Goal: Task Accomplishment & Management: Complete application form

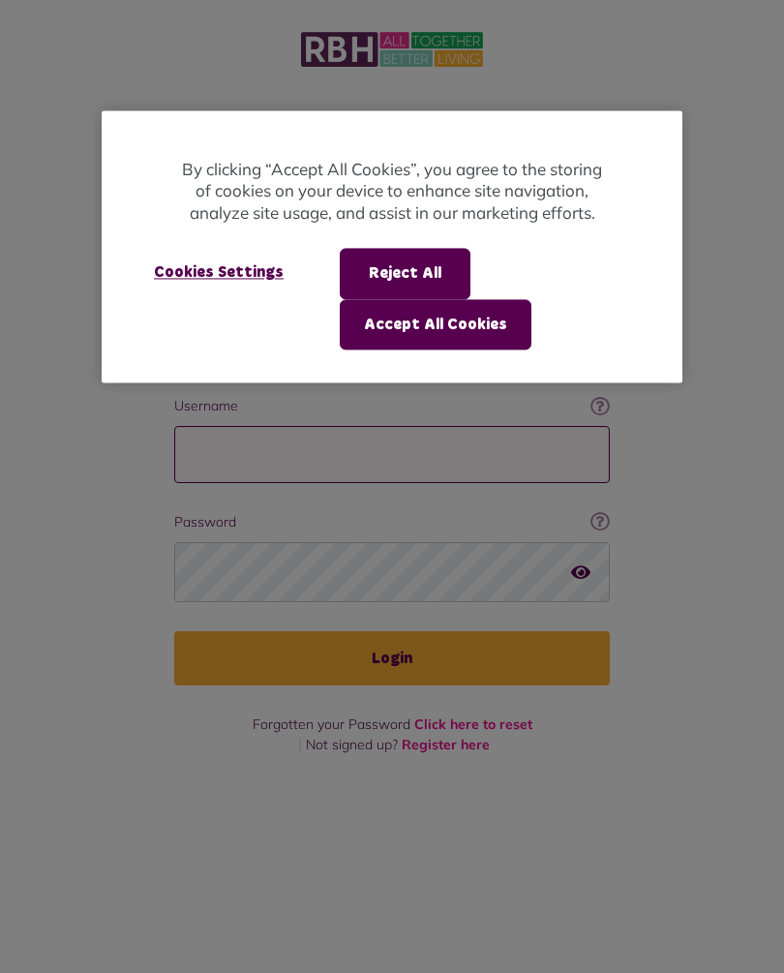
type input "**********"
click at [392, 631] on button "Login" at bounding box center [391, 658] width 435 height 54
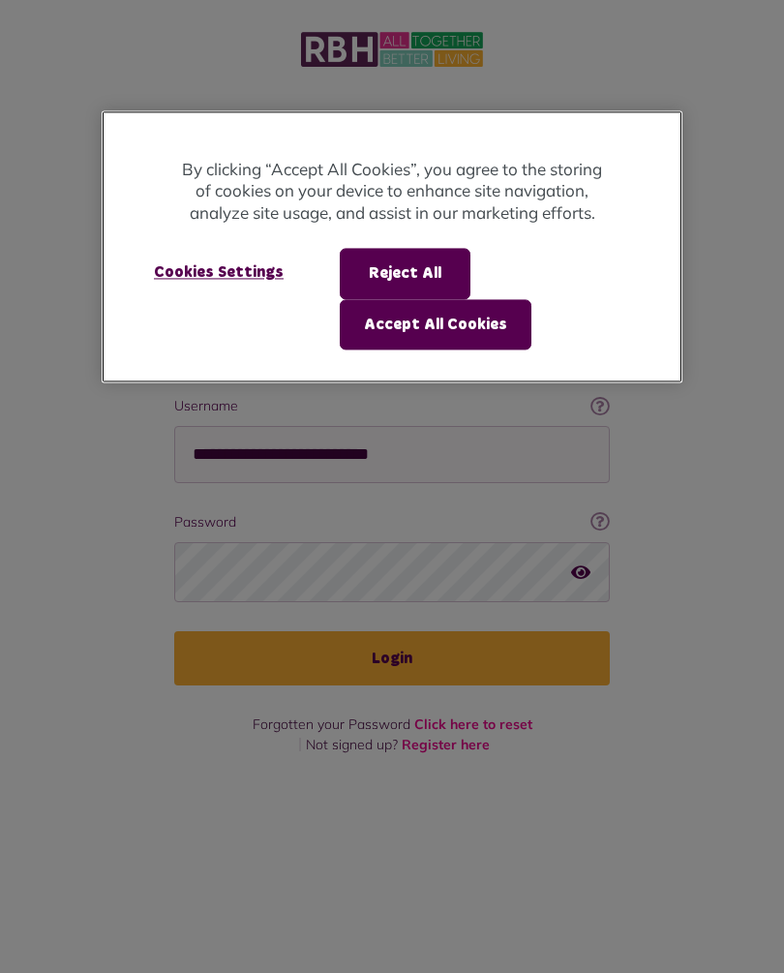
click at [477, 326] on button "Accept All Cookies" at bounding box center [436, 324] width 192 height 50
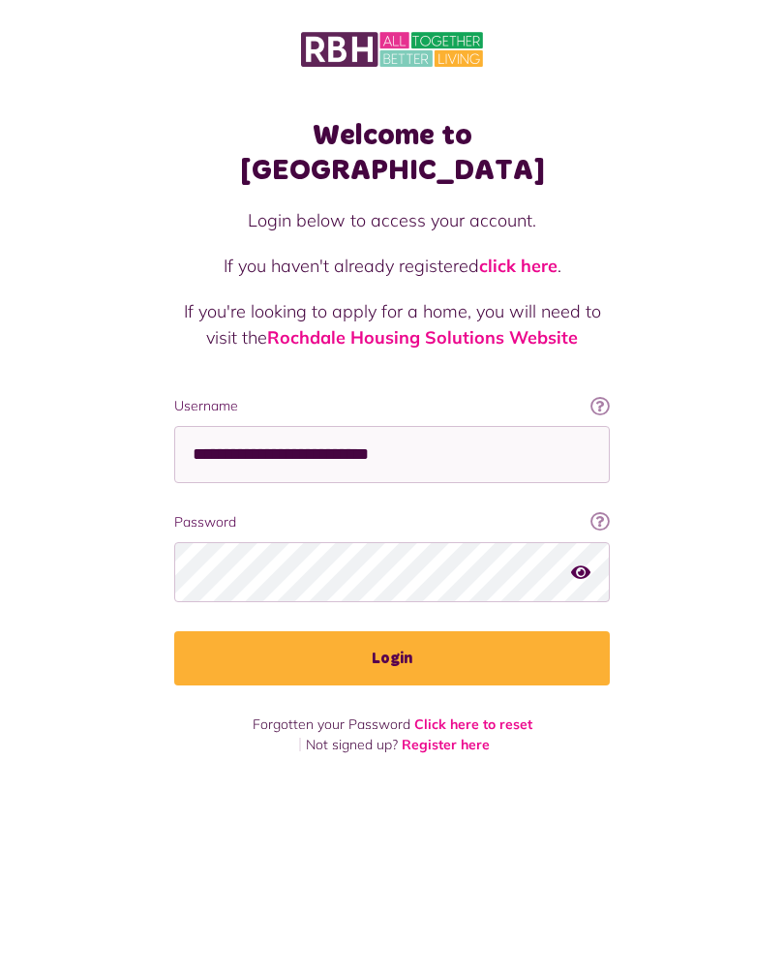
click at [485, 326] on div "Login below to access your account. If you haven't already registered click her…" at bounding box center [391, 301] width 435 height 189
click at [423, 326] on div "Login below to access your account. If you haven't already registered click her…" at bounding box center [391, 301] width 435 height 189
click at [410, 631] on button "Login" at bounding box center [391, 658] width 435 height 54
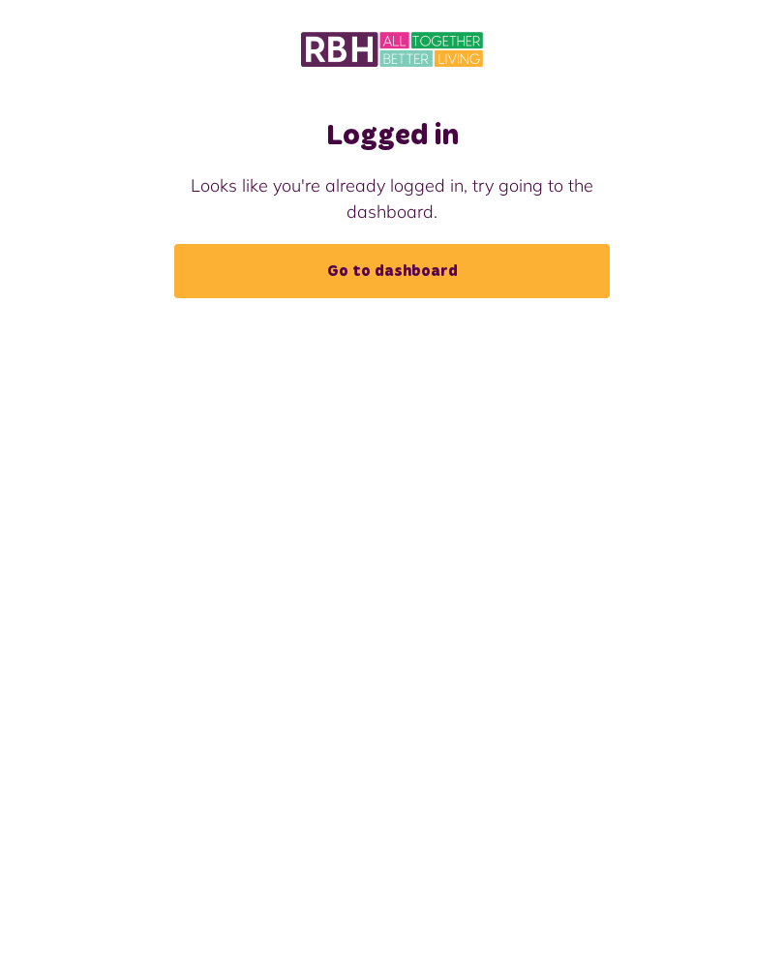
click at [413, 284] on link "Go to dashboard" at bounding box center [391, 271] width 435 height 54
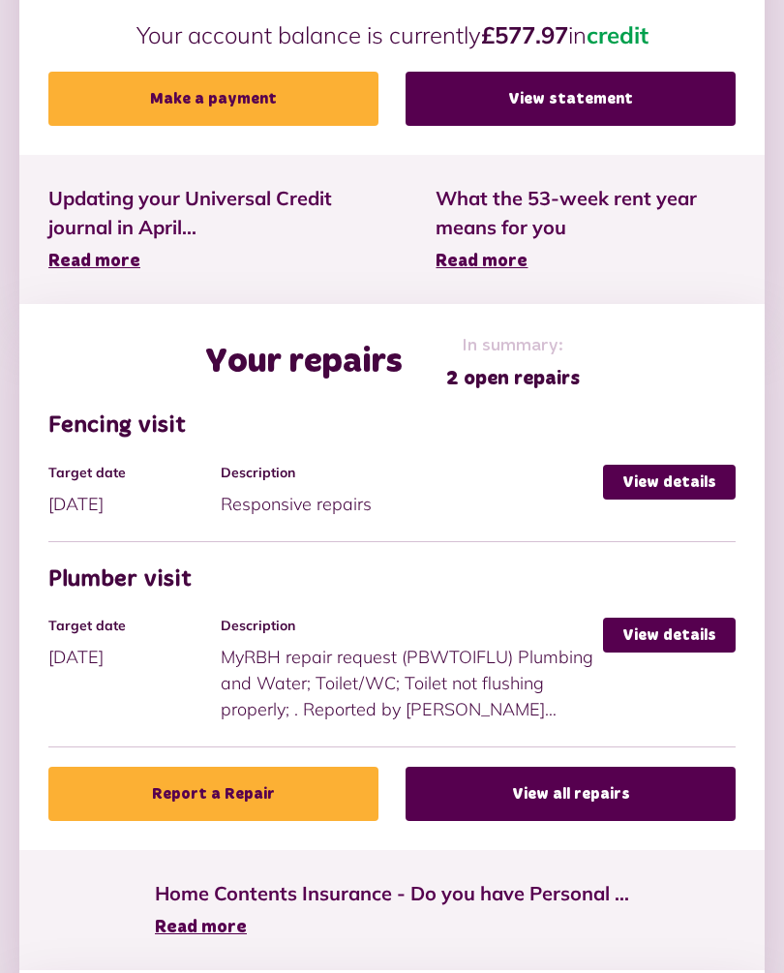
scroll to position [805, 0]
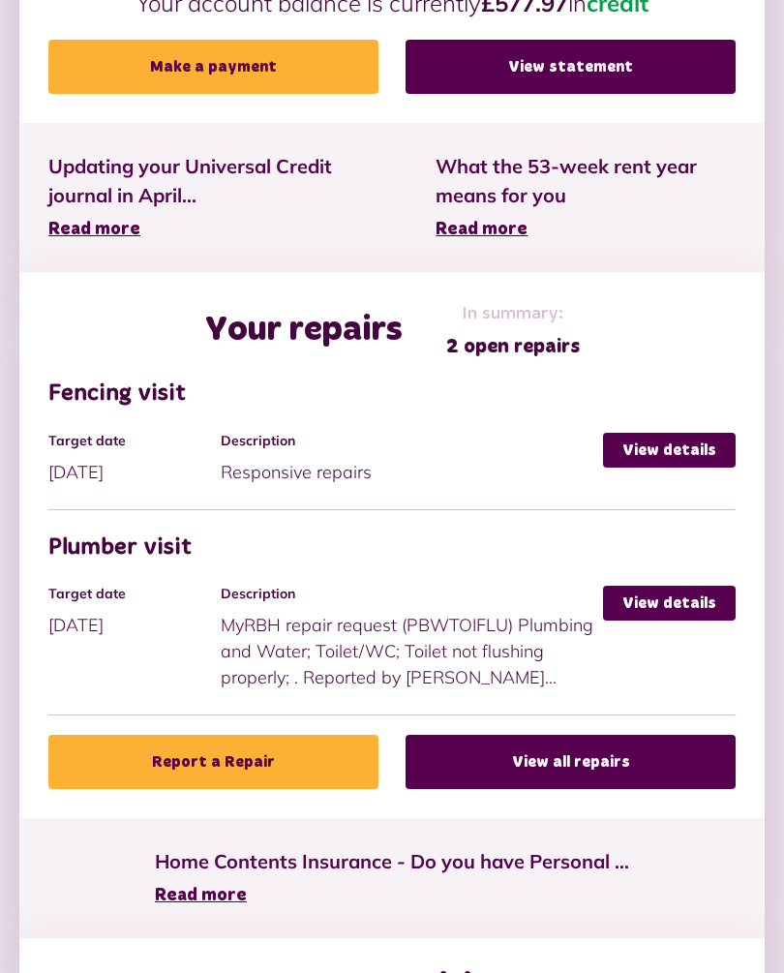
click at [690, 576] on li "Plumber visit Target date 26/09/2025 Description MyRBH repair request (PBWTOIFL…" at bounding box center [391, 625] width 687 height 182
click at [688, 608] on link "View details" at bounding box center [669, 602] width 133 height 35
click at [676, 585] on link "View details" at bounding box center [669, 602] width 133 height 35
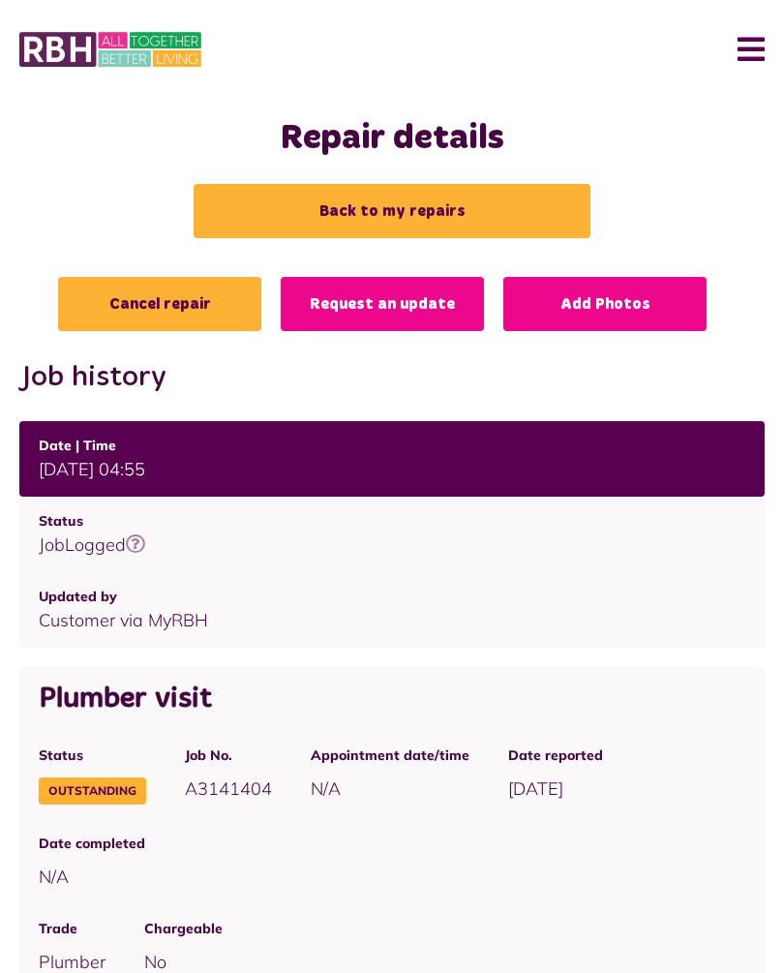
click at [183, 298] on link "Cancel repair" at bounding box center [159, 304] width 203 height 54
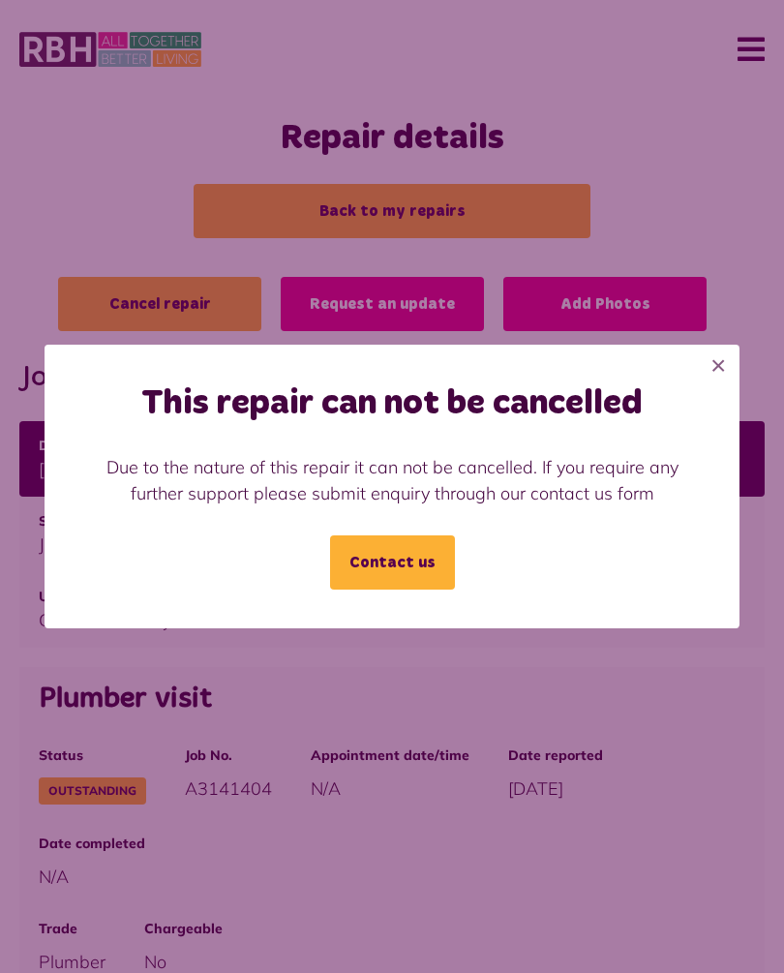
click at [397, 572] on link "Contact us" at bounding box center [392, 562] width 125 height 54
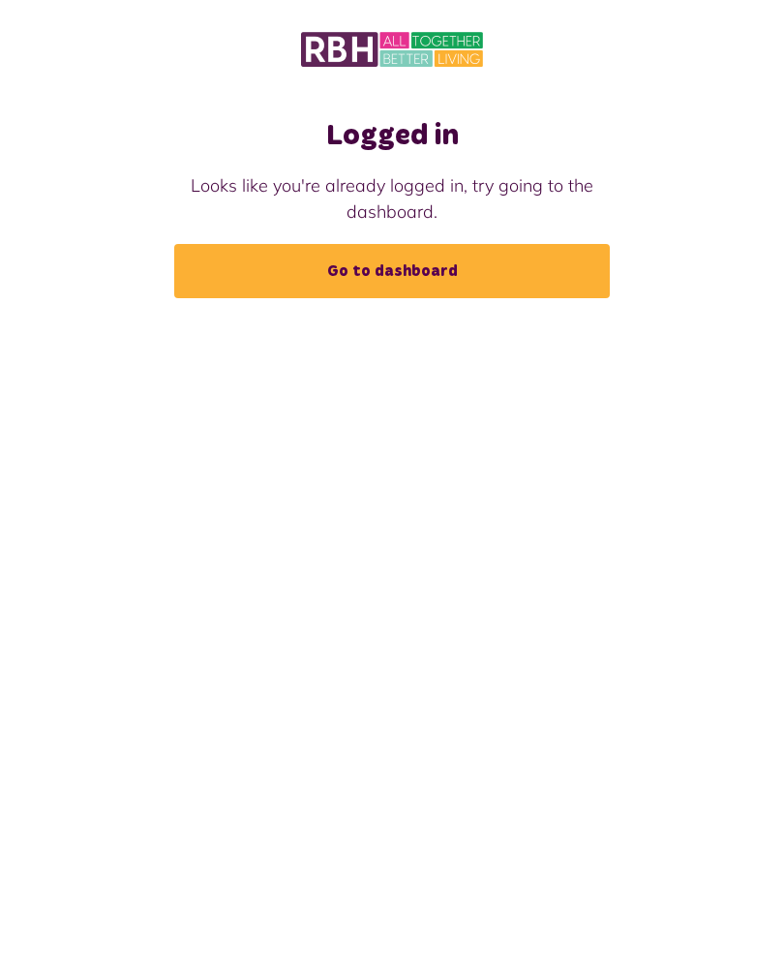
click at [425, 276] on link "Go to dashboard" at bounding box center [391, 271] width 435 height 54
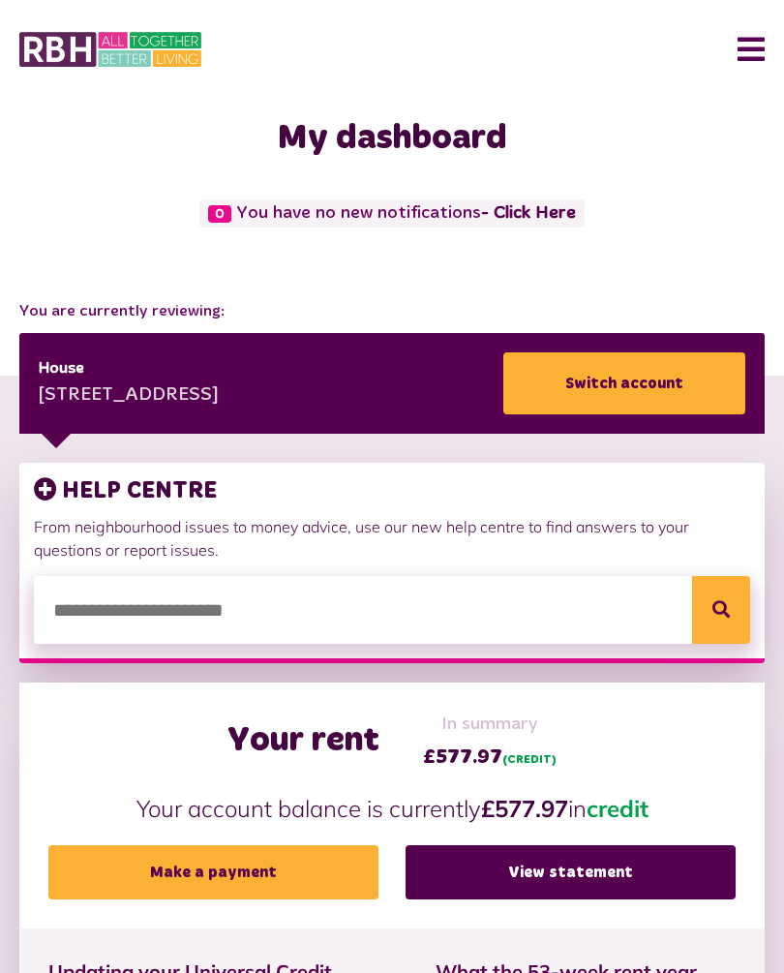
click at [751, 48] on button "Menu" at bounding box center [744, 49] width 42 height 60
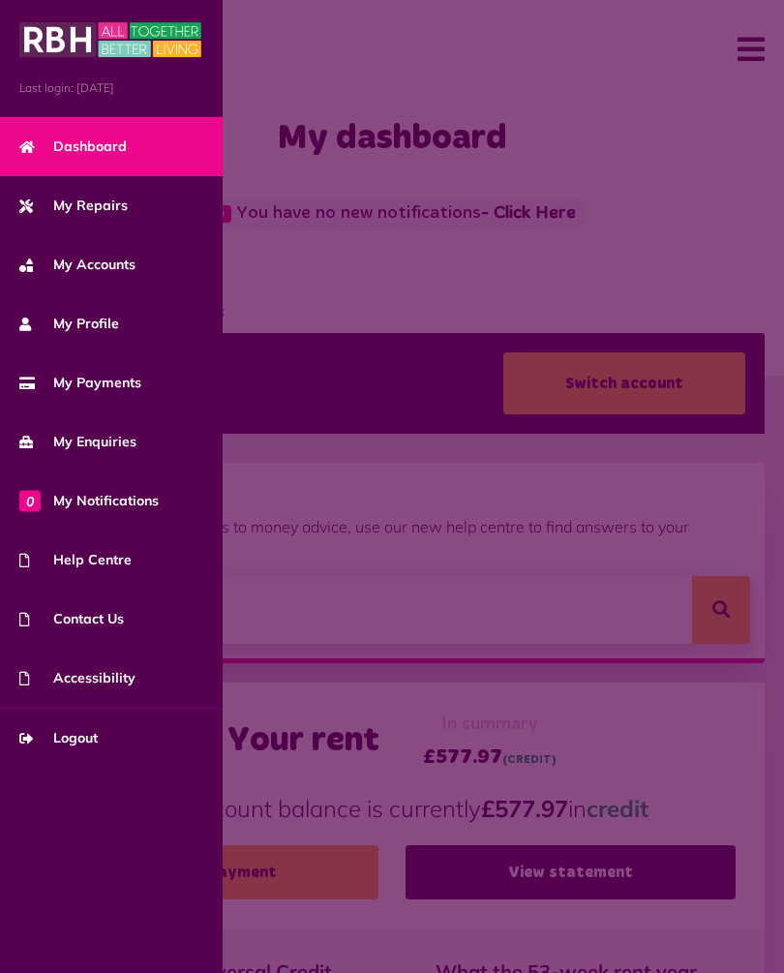
click at [117, 621] on span "Contact Us" at bounding box center [71, 619] width 105 height 20
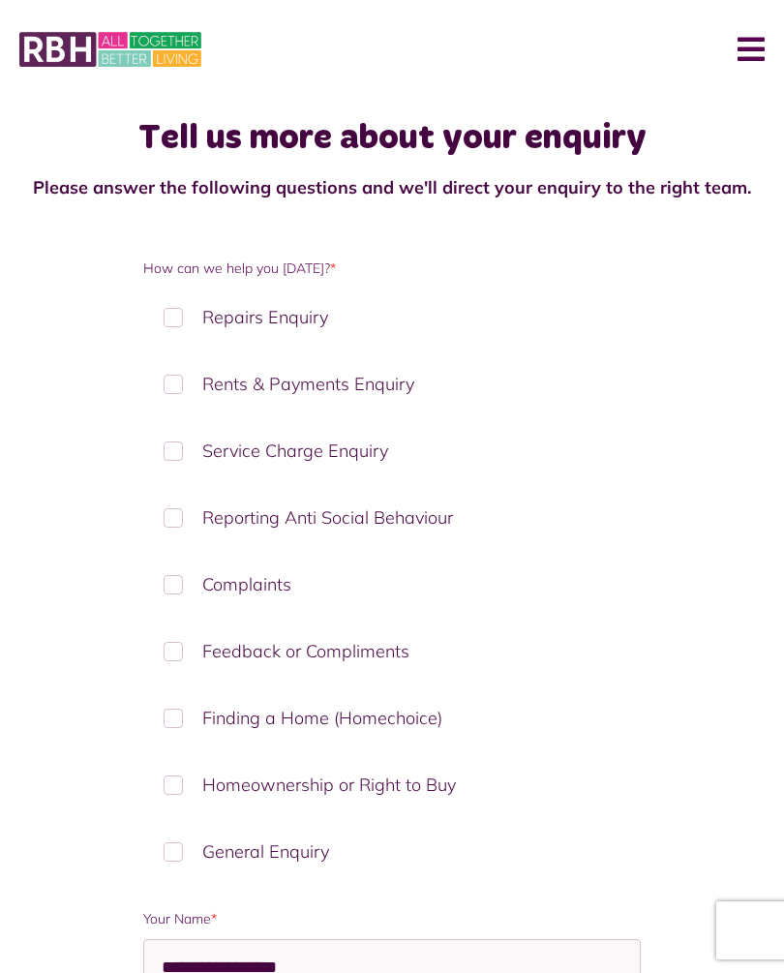
click at [185, 315] on label "Repairs Enquiry" at bounding box center [391, 316] width 496 height 57
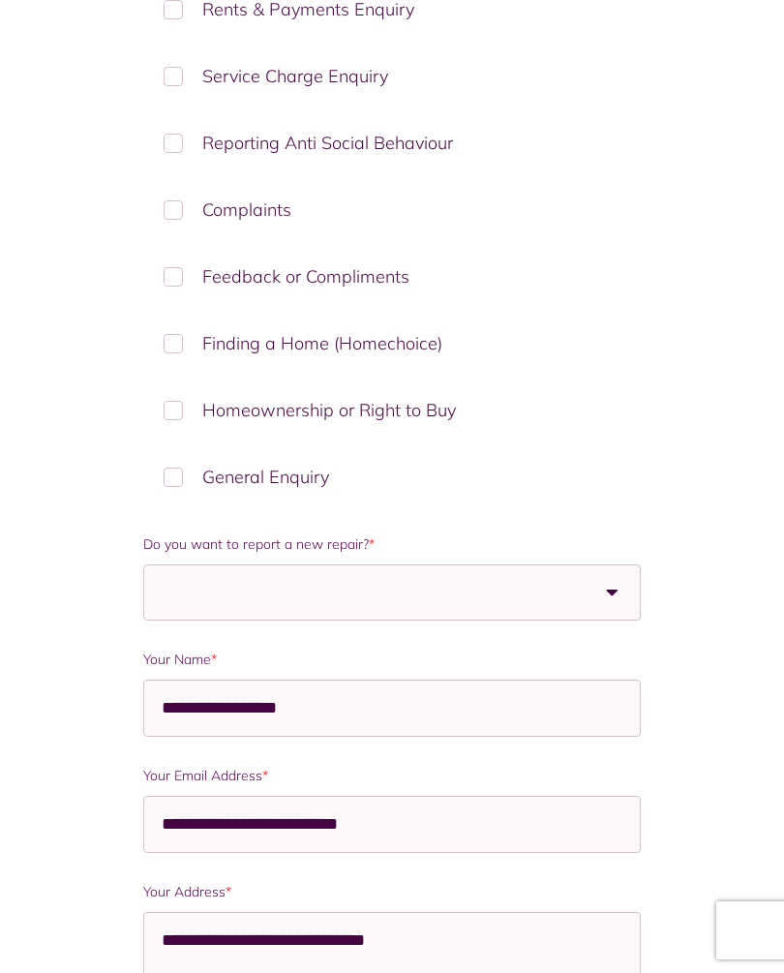
scroll to position [374, 0]
click at [604, 595] on b at bounding box center [612, 592] width 54 height 54
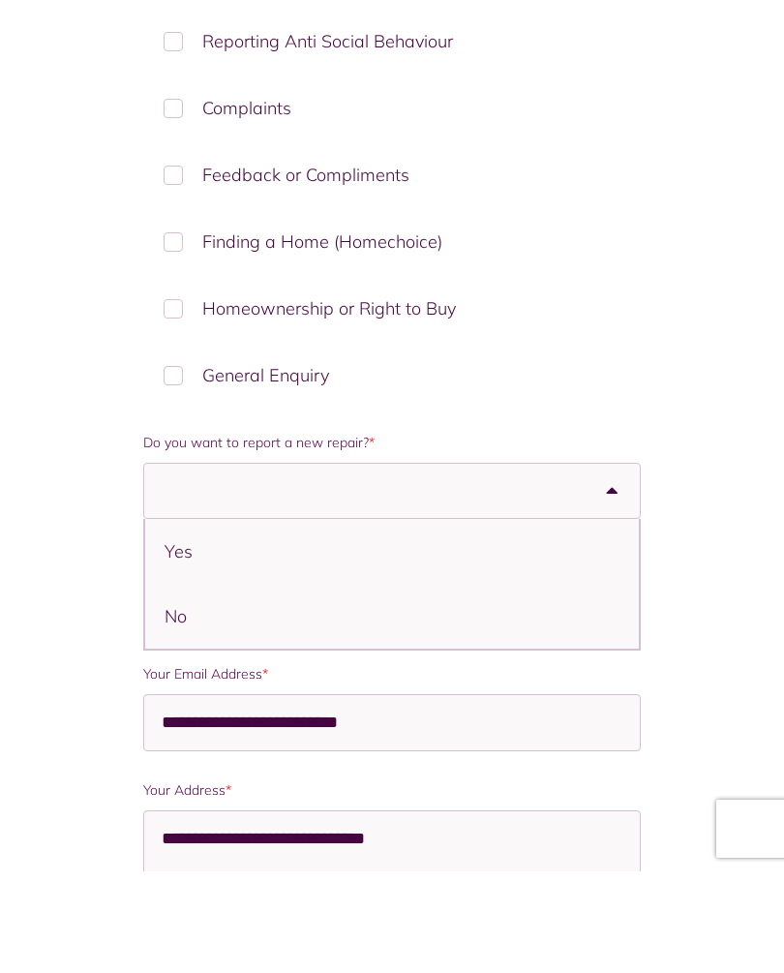
click at [180, 685] on li "No" at bounding box center [391, 717] width 493 height 65
select select "**"
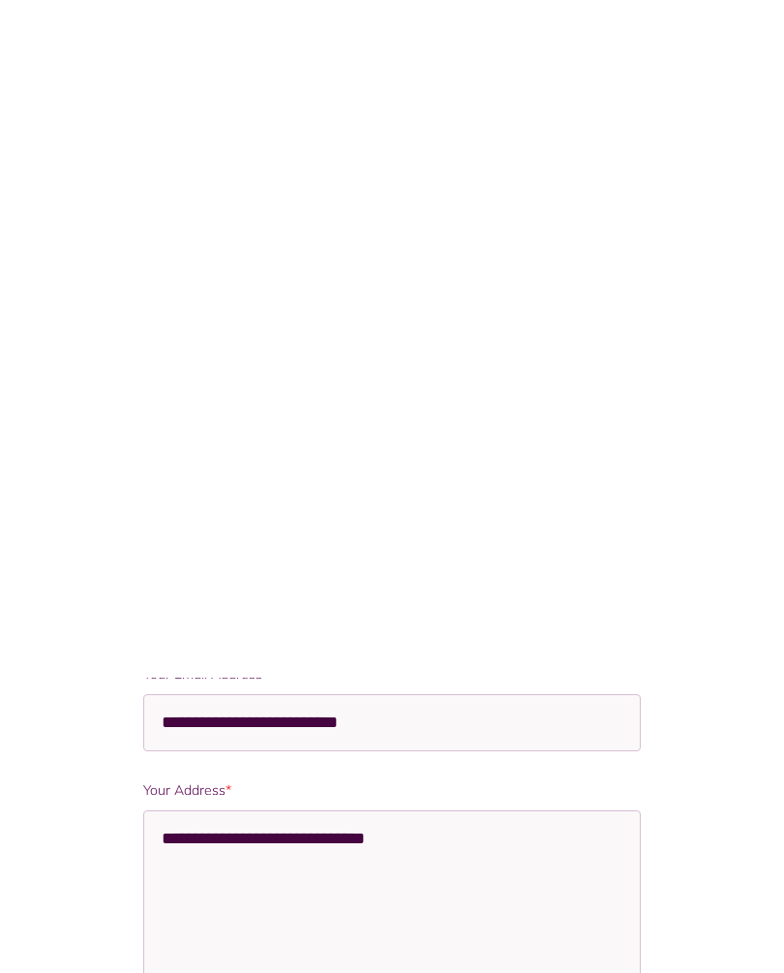
scroll to position [1211, 0]
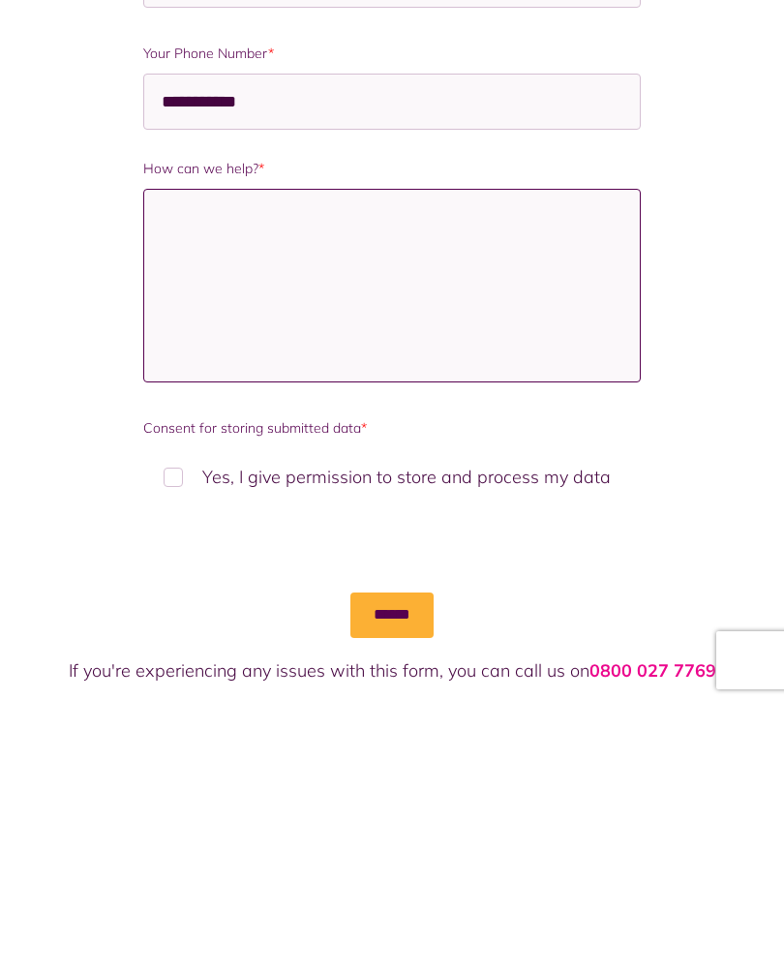
click at [193, 459] on textarea "How can we help? *" at bounding box center [391, 556] width 496 height 194
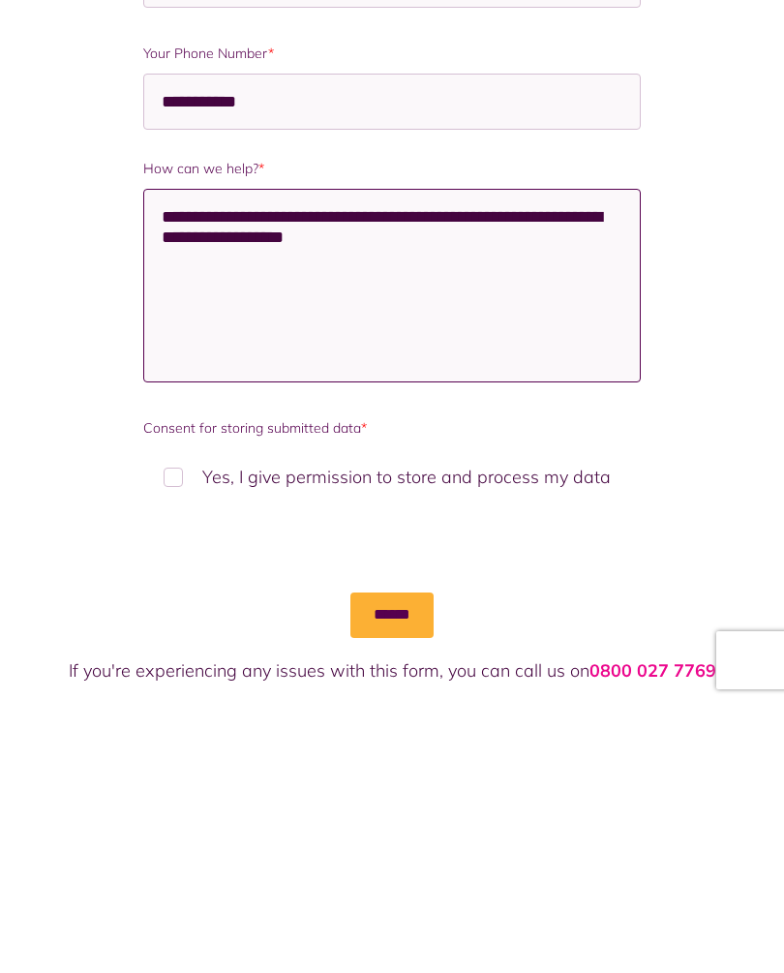
type textarea "**********"
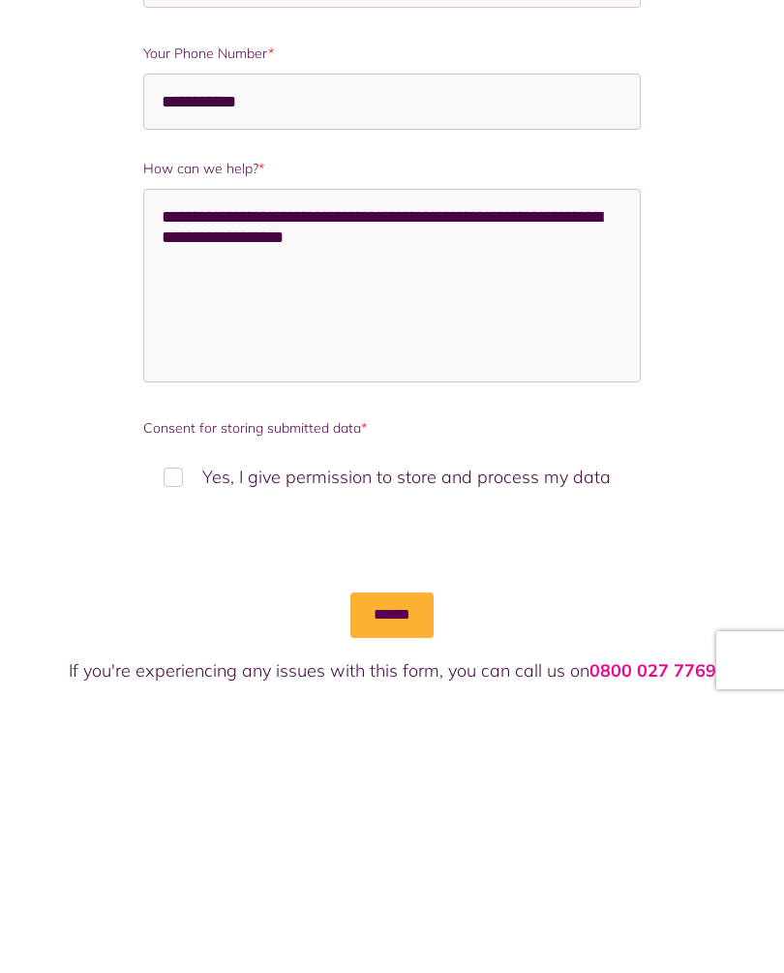
click at [185, 718] on label "Yes, I give permission to store and process my data" at bounding box center [391, 746] width 496 height 57
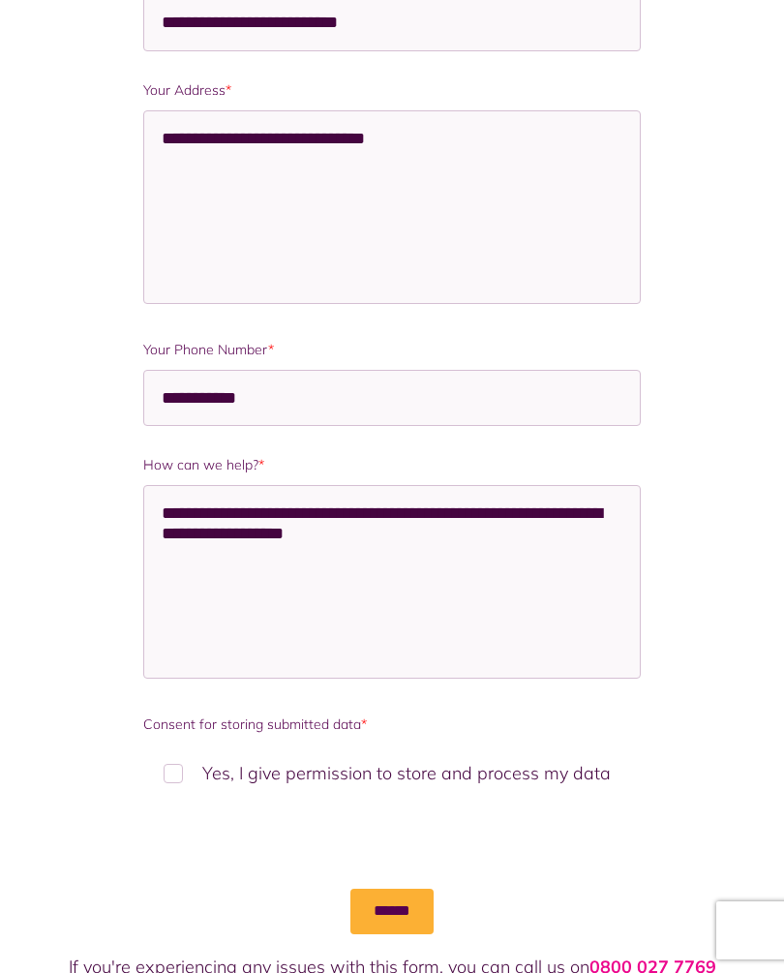
click at [402, 918] on input "******" at bounding box center [391, 910] width 83 height 45
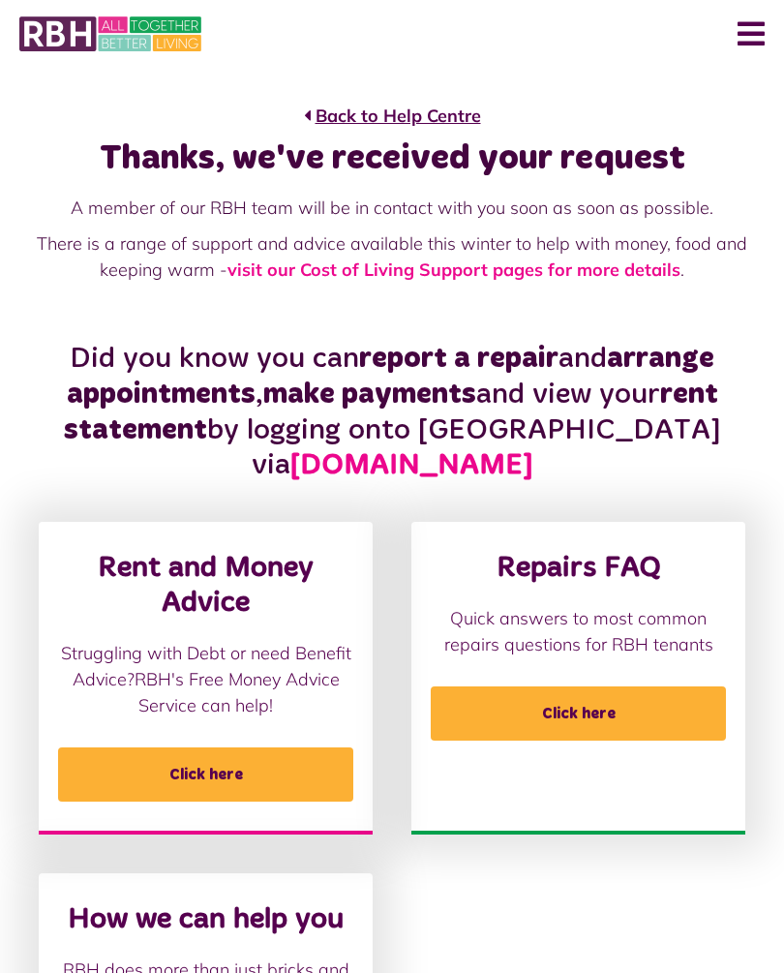
scroll to position [15, 0]
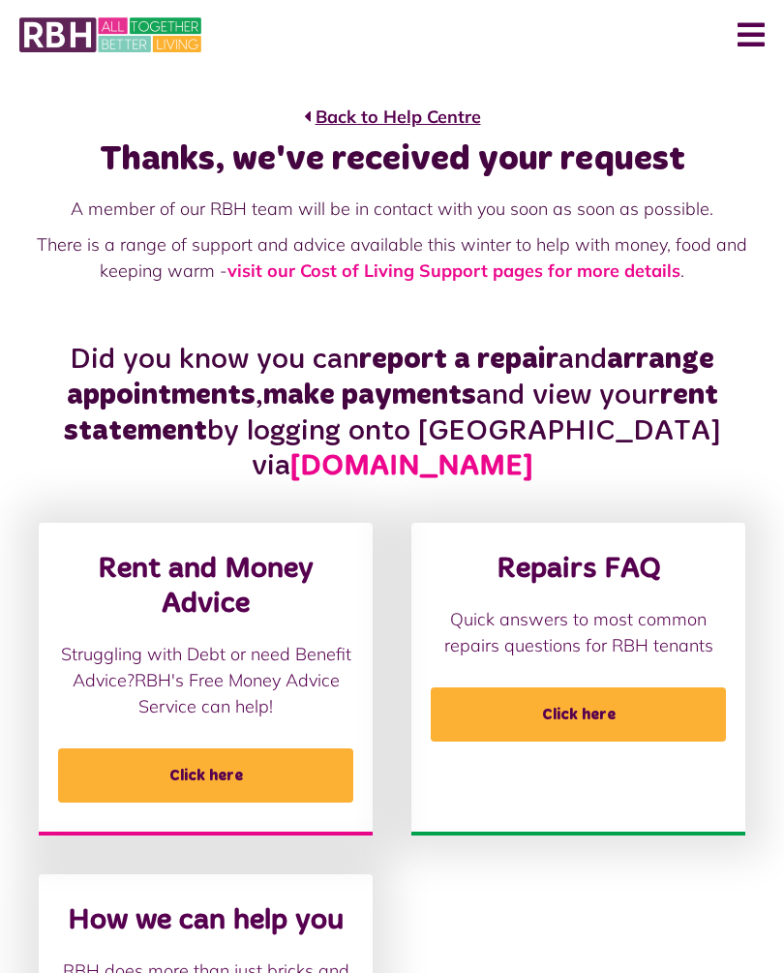
click at [591, 709] on span "Click here" at bounding box center [578, 714] width 295 height 54
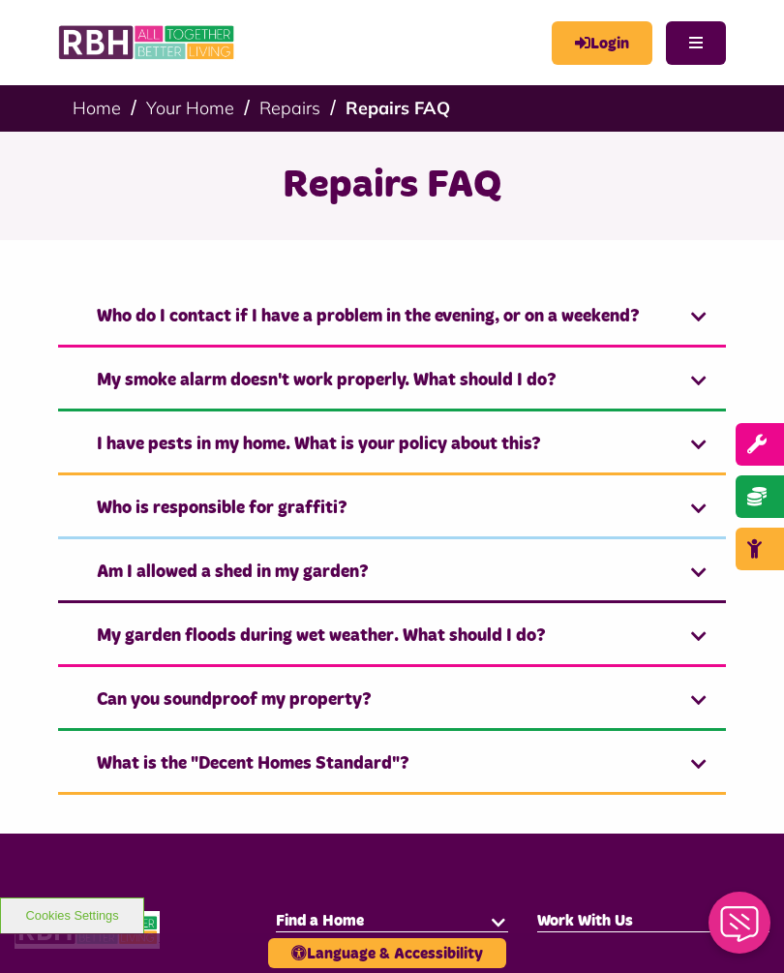
click at [698, 318] on link "Who do I contact if I have a problem in the evening, or on a weekend?" at bounding box center [392, 317] width 668 height 59
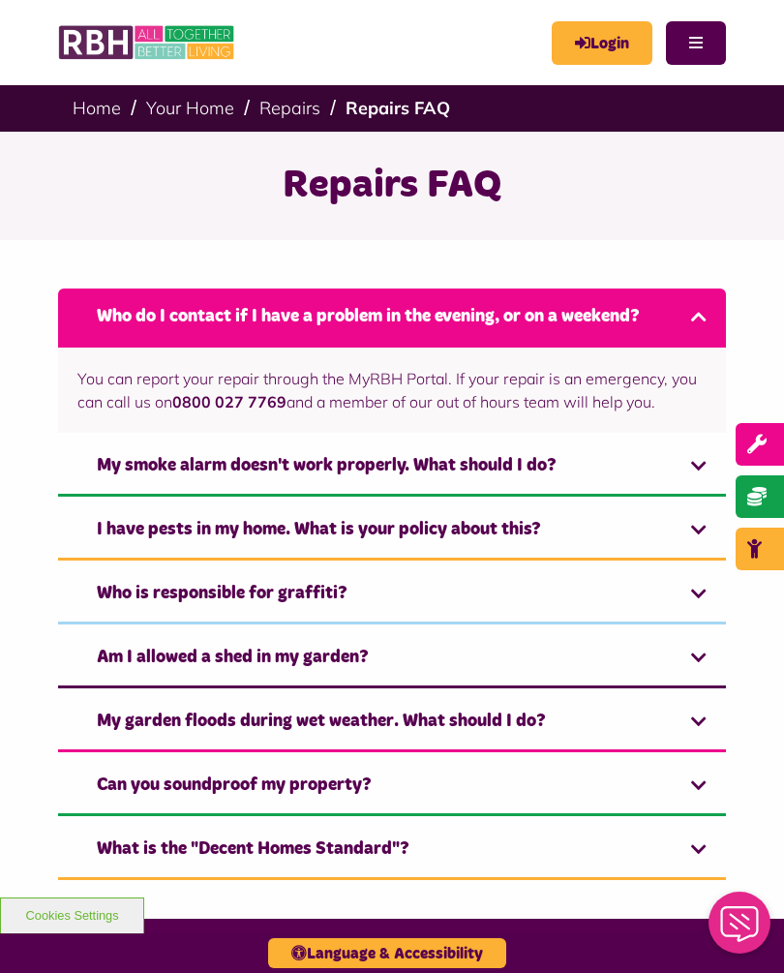
click at [689, 48] on button "Menu" at bounding box center [696, 43] width 60 height 44
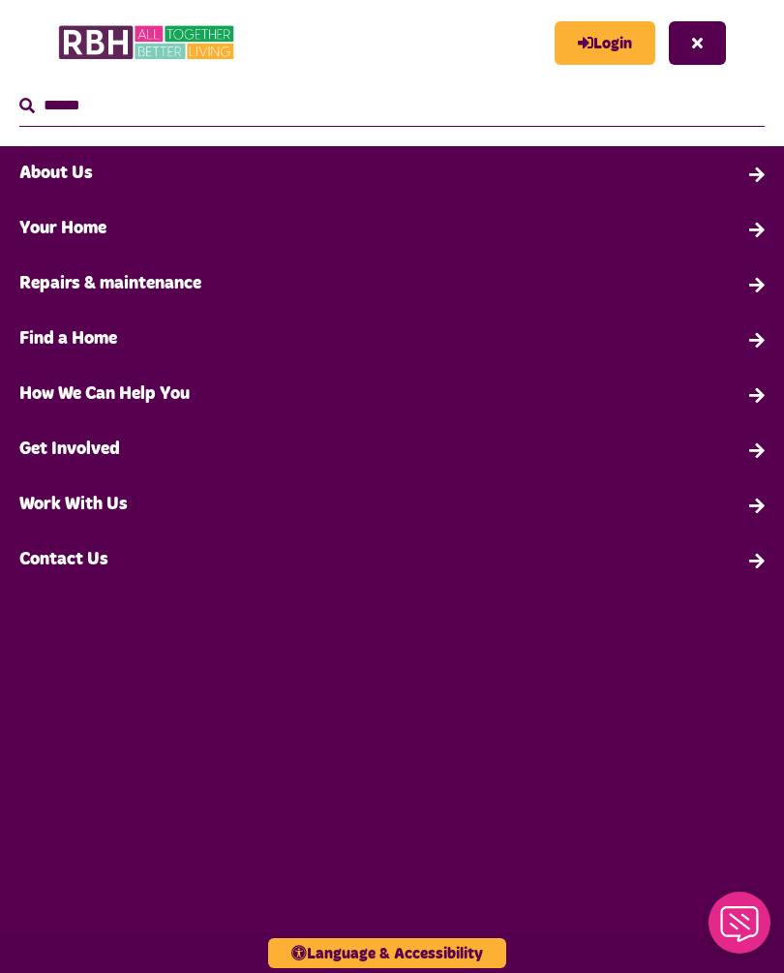
click at [155, 295] on link "Repairs & maintenance" at bounding box center [392, 283] width 784 height 55
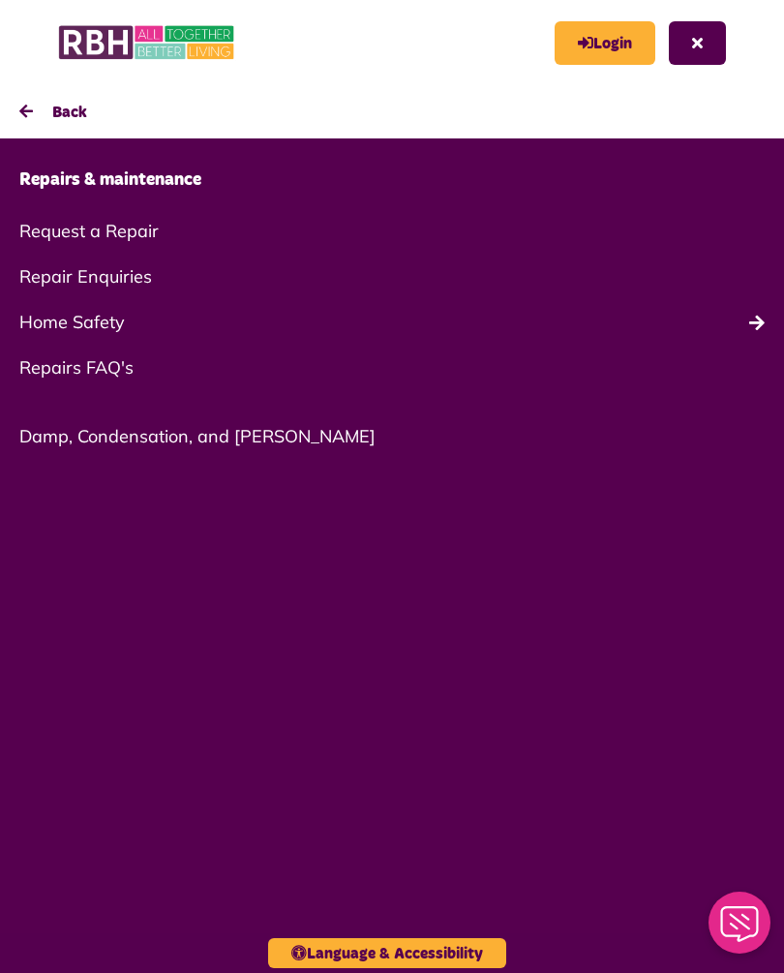
click at [122, 279] on link "Repair Enquiries" at bounding box center [392, 276] width 784 height 45
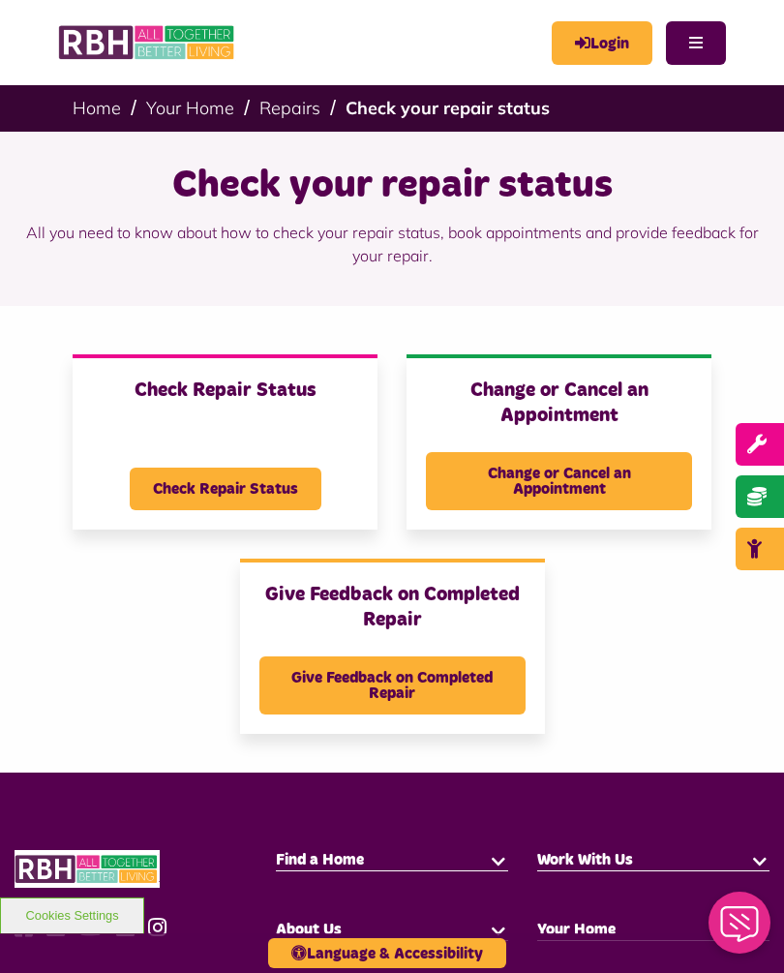
click at [231, 492] on span "Check Repair Status" at bounding box center [226, 488] width 192 height 43
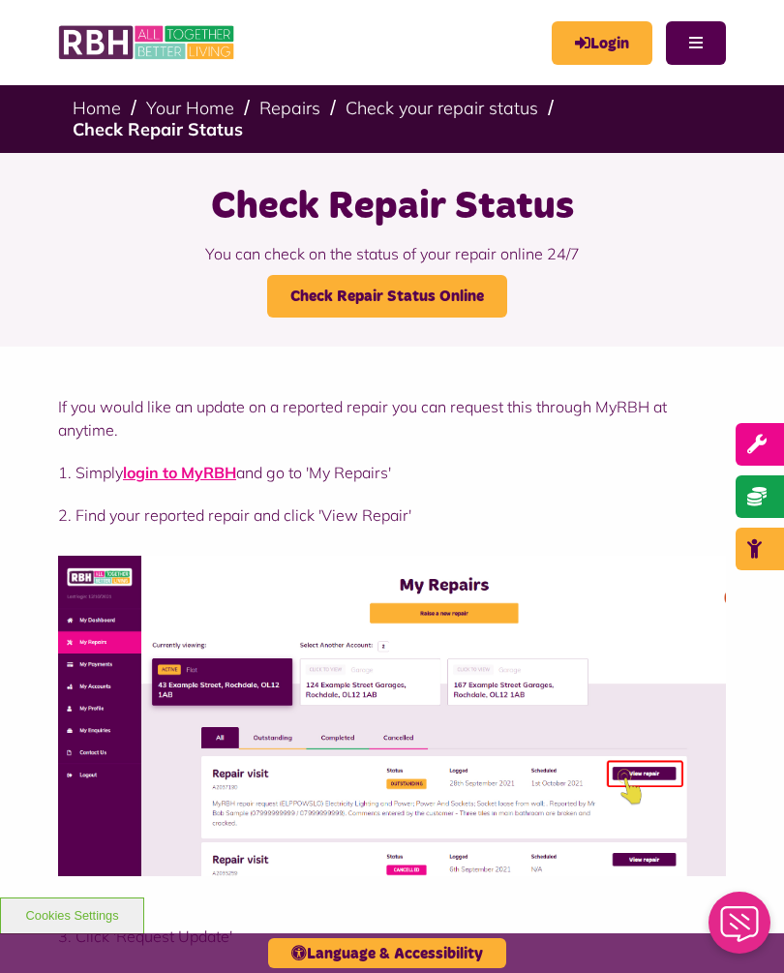
click at [694, 46] on button "Menu" at bounding box center [696, 43] width 60 height 44
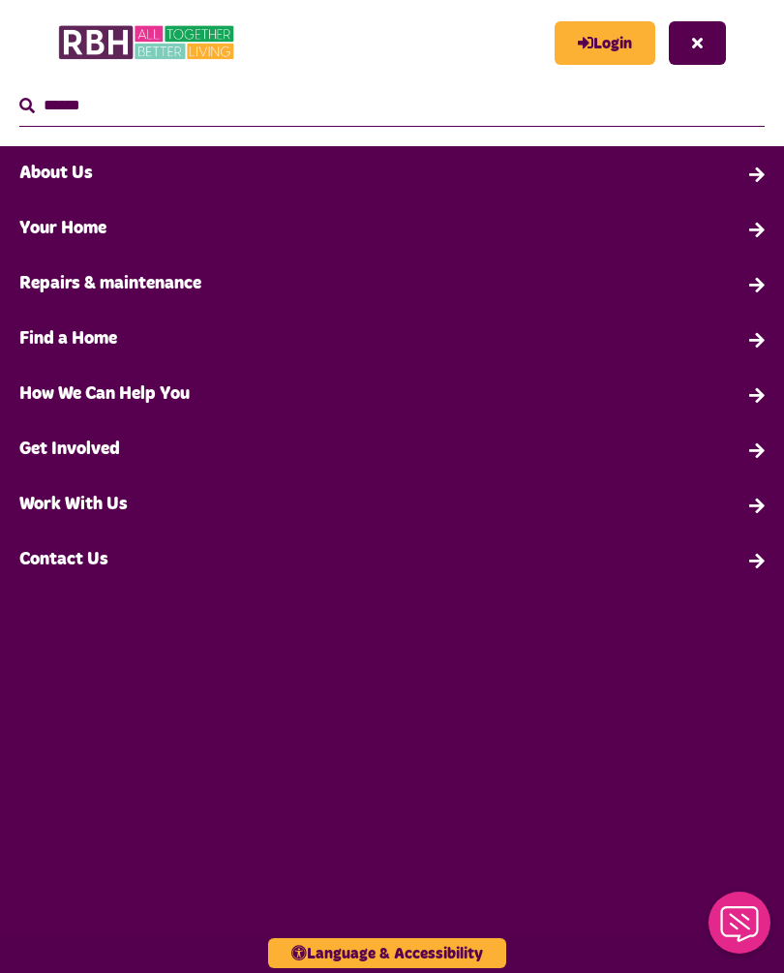
click at [595, 49] on link "Login" at bounding box center [604, 43] width 101 height 44
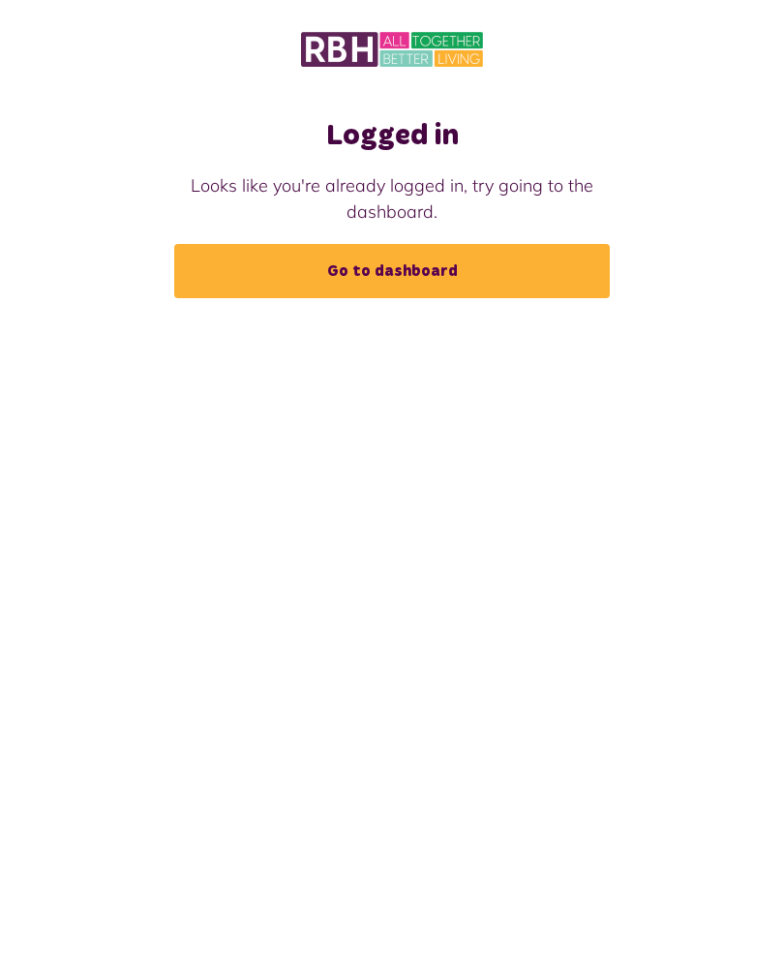
click at [421, 275] on link "Go to dashboard" at bounding box center [391, 271] width 435 height 54
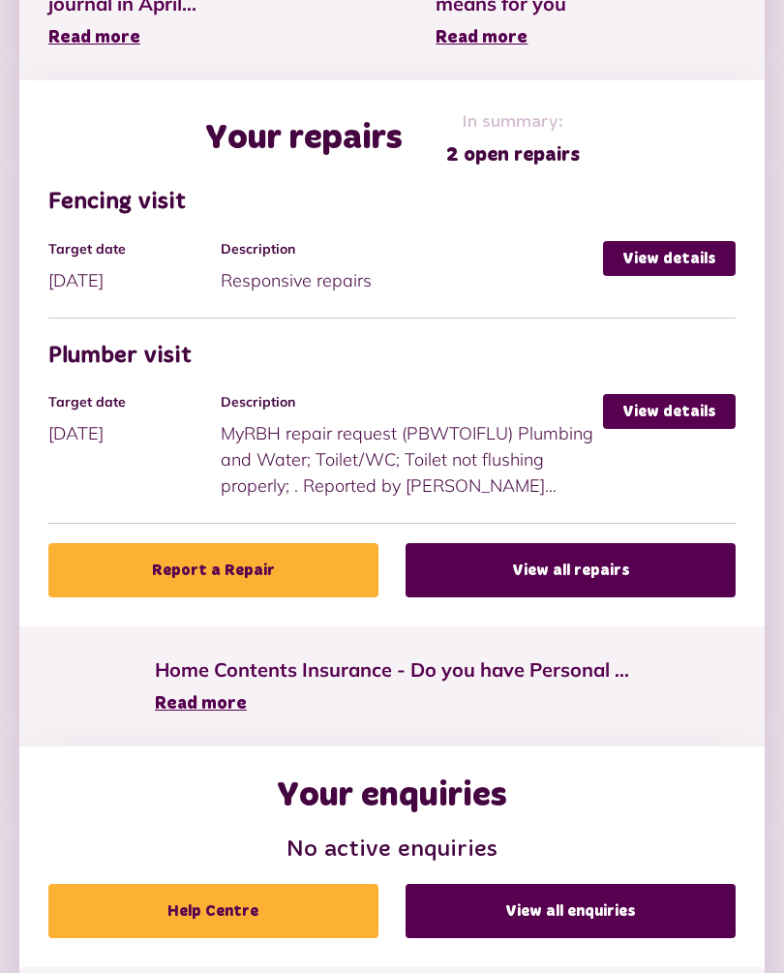
scroll to position [1000, 0]
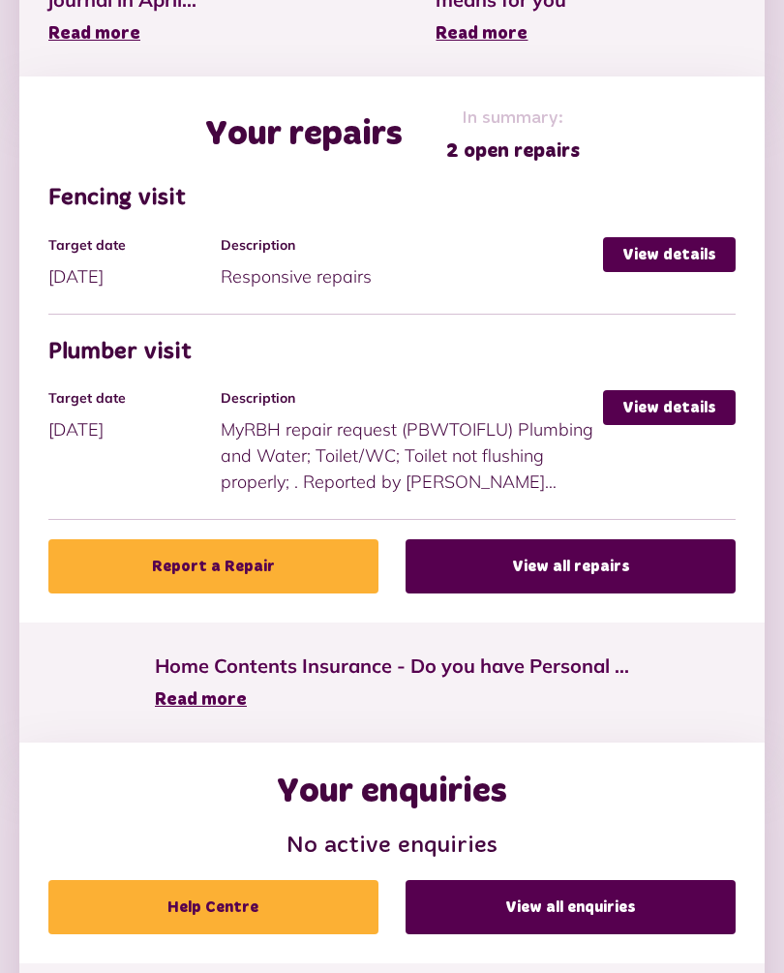
click at [626, 559] on link "View all repairs" at bounding box center [570, 567] width 330 height 54
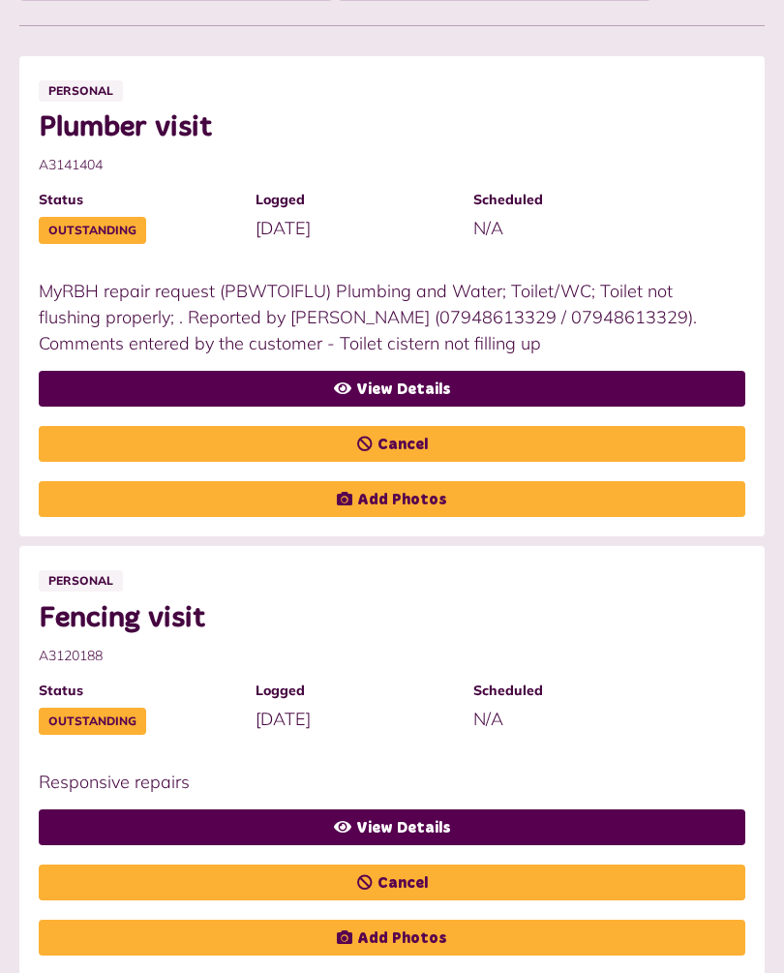
scroll to position [567, 0]
click at [419, 438] on link "Cancel" at bounding box center [392, 445] width 706 height 36
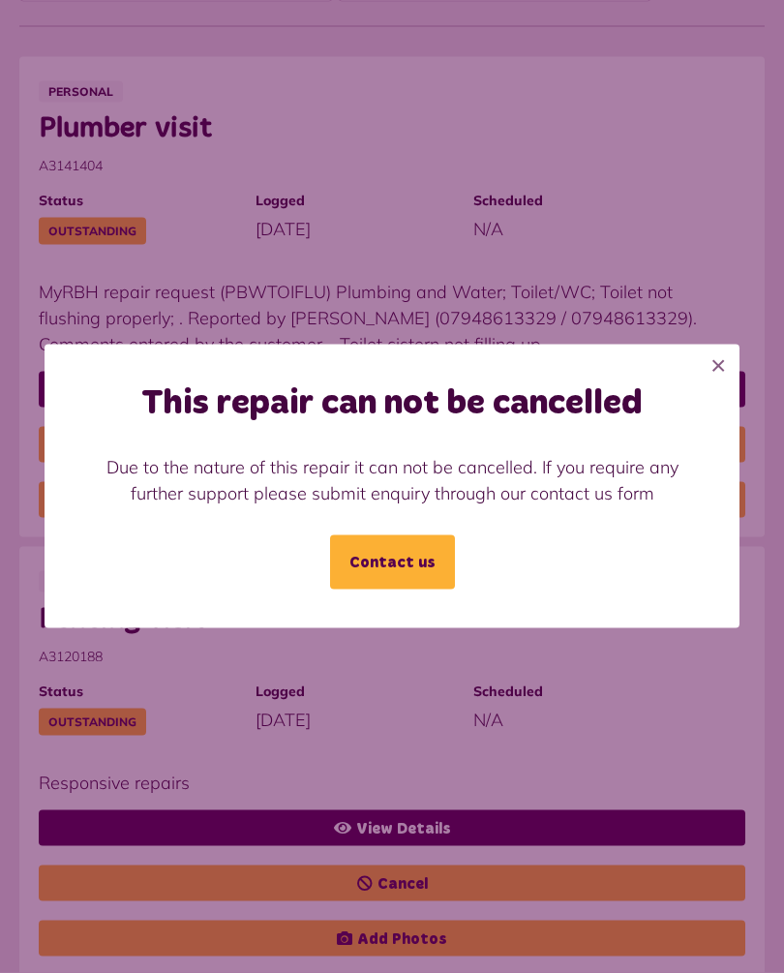
scroll to position [568, 0]
click at [401, 589] on link "Contact us" at bounding box center [392, 562] width 125 height 54
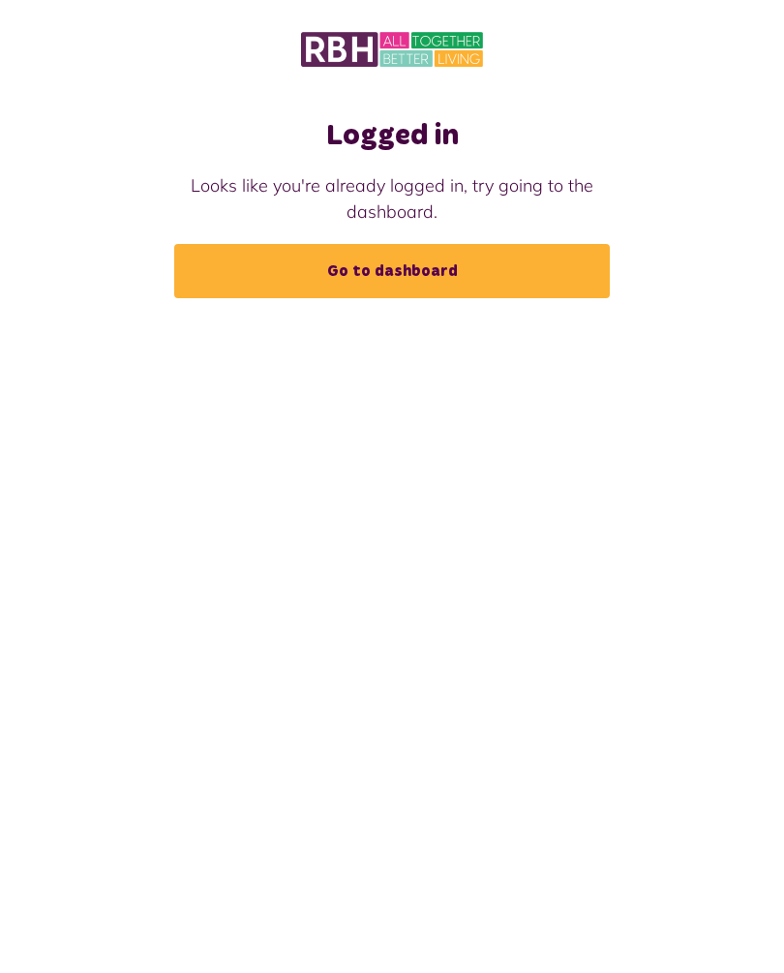
click at [471, 274] on link "Go to dashboard" at bounding box center [391, 271] width 435 height 54
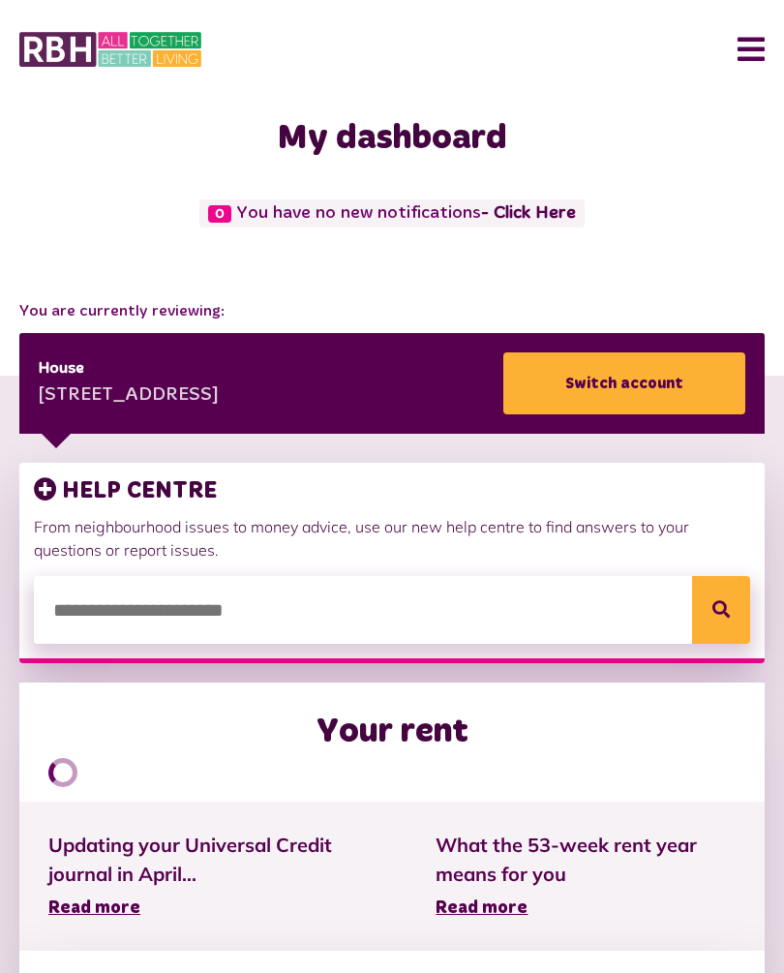
click at [746, 63] on button "Menu" at bounding box center [744, 49] width 42 height 60
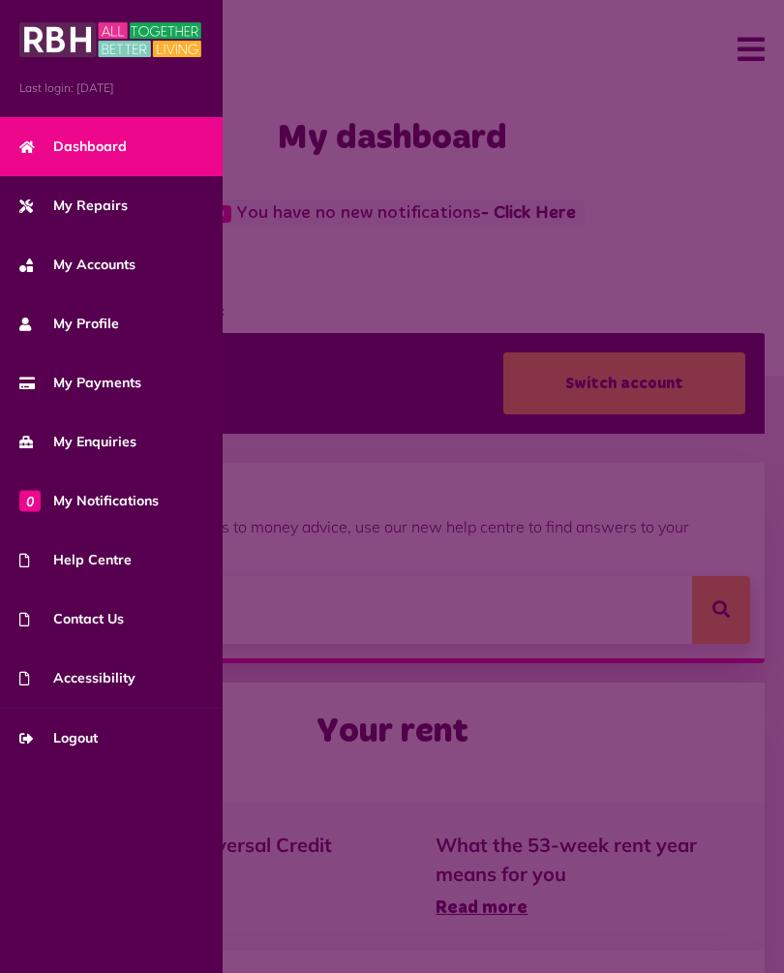
click at [88, 739] on span "Logout" at bounding box center [58, 738] width 78 height 20
